Goal: Task Accomplishment & Management: Manage account settings

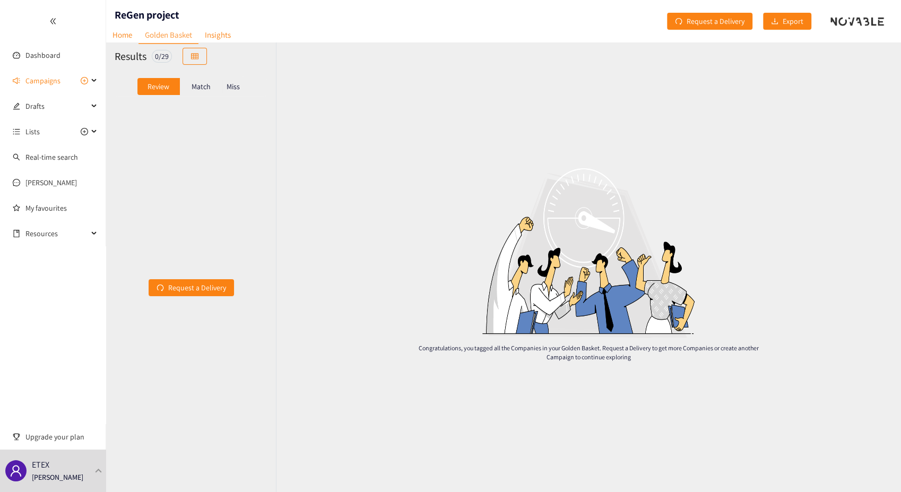
click at [98, 470] on div at bounding box center [99, 470] width 10 height 5
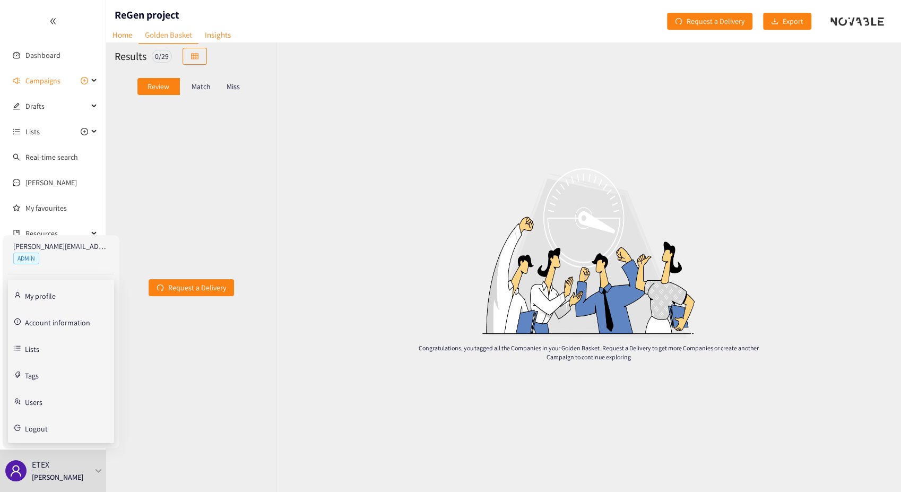
click at [27, 400] on link "Users" at bounding box center [34, 401] width 18 height 10
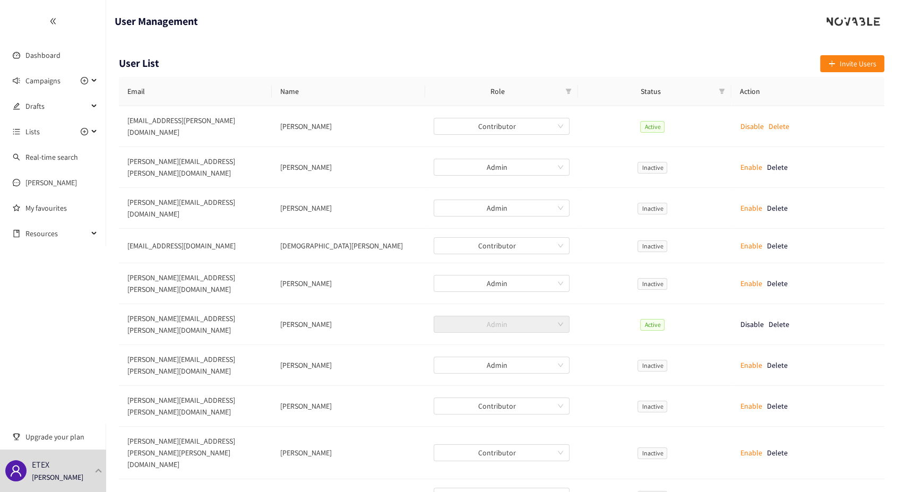
click at [858, 61] on span "Invite Users" at bounding box center [857, 64] width 37 height 12
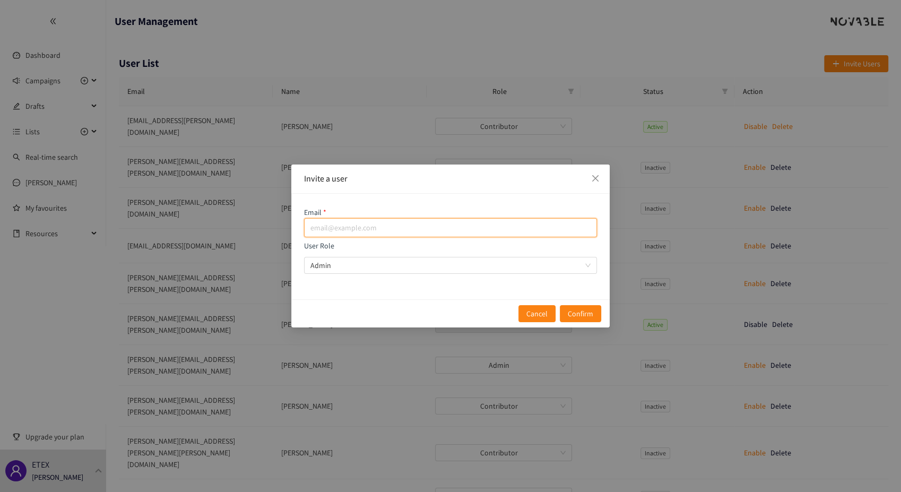
click at [358, 229] on input "email" at bounding box center [450, 227] width 293 height 19
click at [365, 266] on span "Admin" at bounding box center [450, 265] width 280 height 16
type input "[PERSON_NAME][EMAIL_ADDRESS][PERSON_NAME][DOMAIN_NAME]"
click at [365, 266] on input "User Role Admin" at bounding box center [446, 265] width 273 height 16
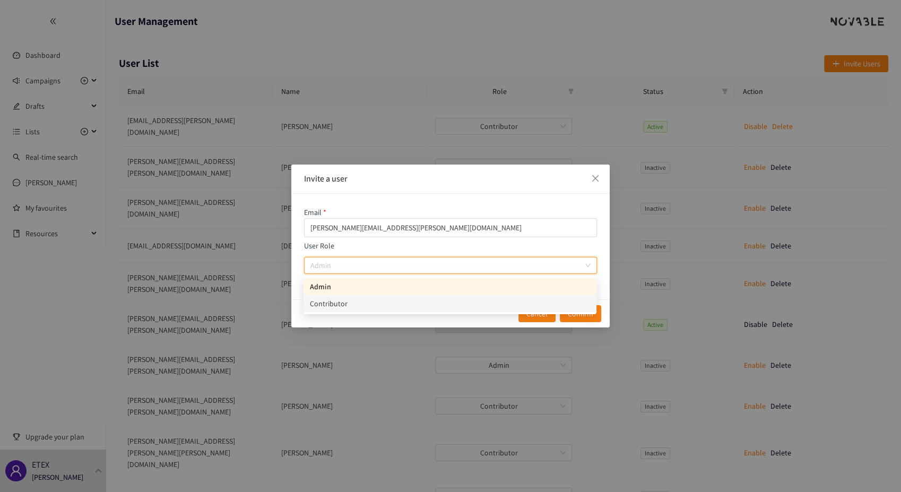
click at [365, 308] on div "Contributor" at bounding box center [450, 304] width 280 height 12
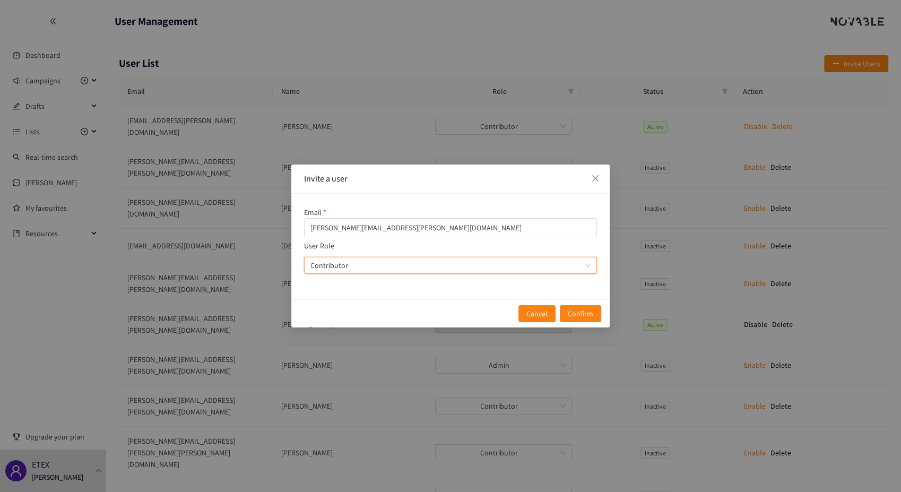
click at [590, 265] on span "Contributor" at bounding box center [450, 265] width 280 height 16
click at [583, 265] on input "User Role Contributor Contributor" at bounding box center [446, 265] width 273 height 16
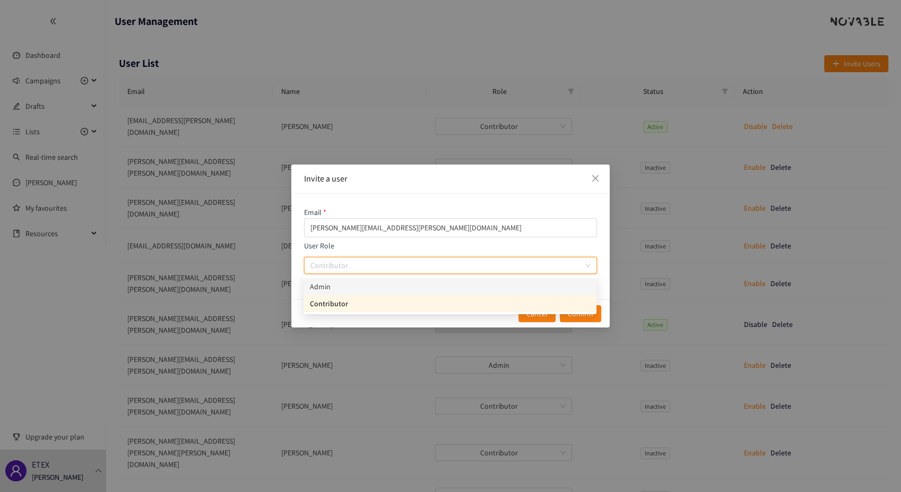
click at [384, 285] on div "Admin" at bounding box center [450, 287] width 280 height 12
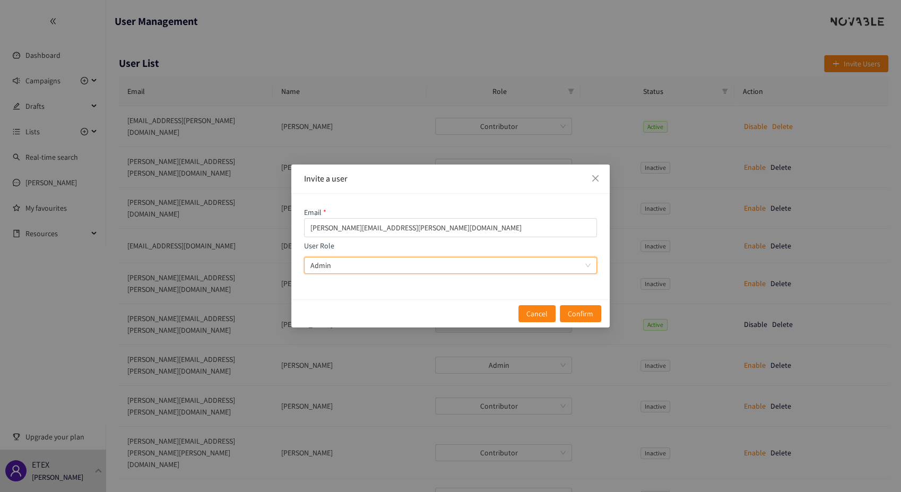
click at [581, 313] on span "Confirm" at bounding box center [580, 314] width 25 height 12
